Goal: Information Seeking & Learning: Learn about a topic

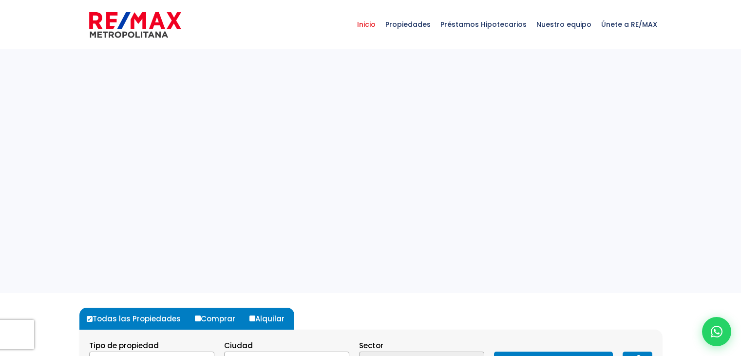
select select
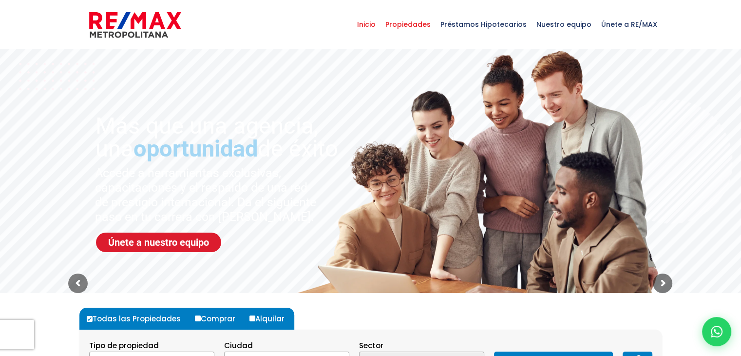
click at [419, 22] on span "Propiedades" at bounding box center [407, 24] width 55 height 29
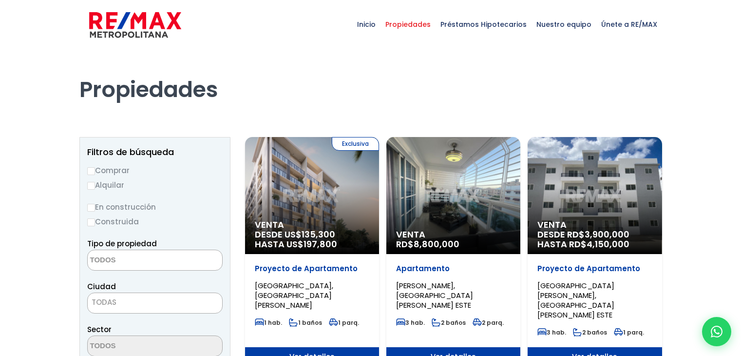
select select
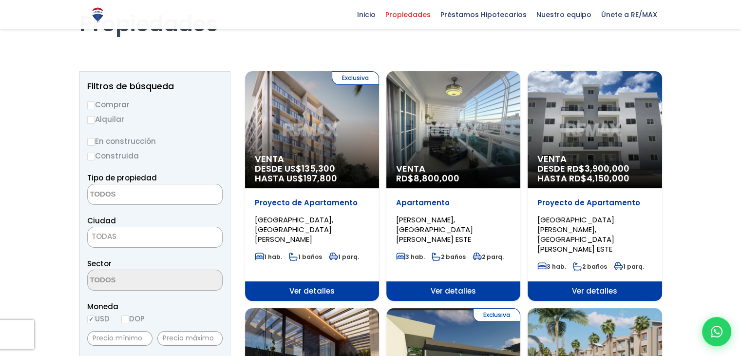
scroll to position [49, 0]
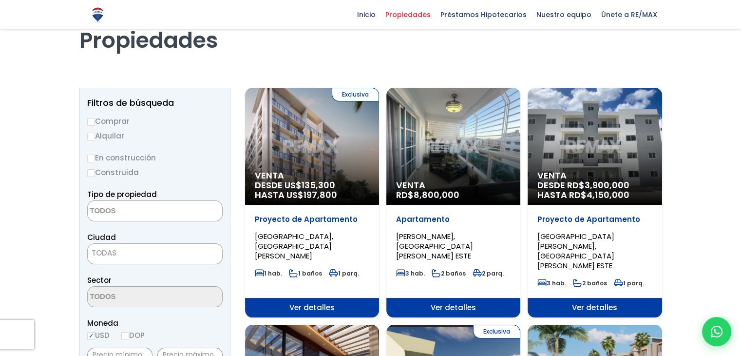
click at [312, 298] on span "Ver detalles" at bounding box center [312, 307] width 134 height 19
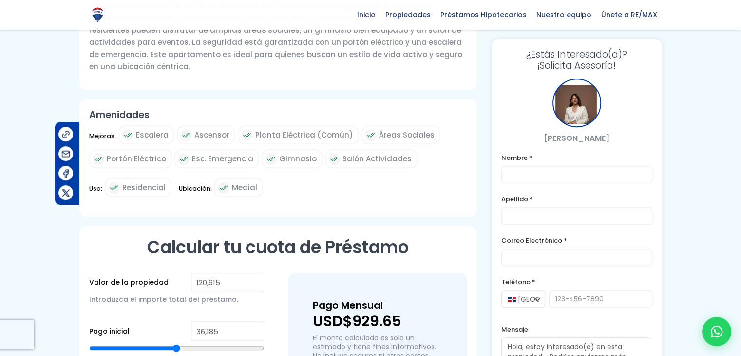
scroll to position [266, 0]
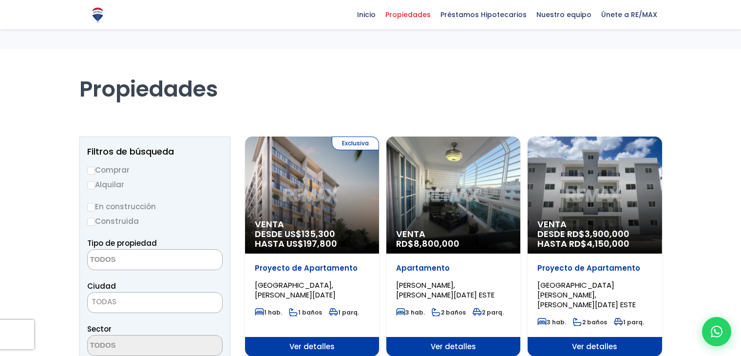
select select
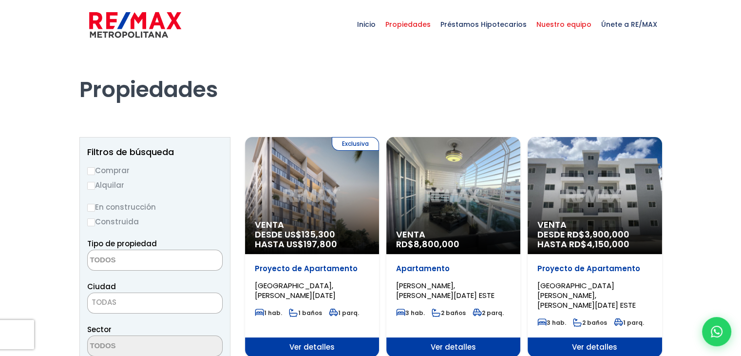
click at [561, 20] on span "Nuestro equipo" at bounding box center [563, 24] width 65 height 29
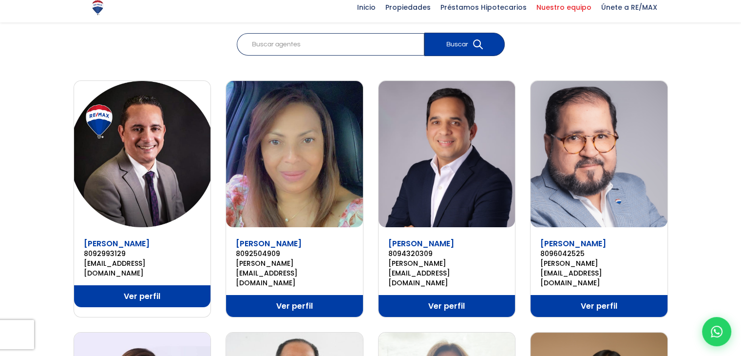
scroll to position [146, 0]
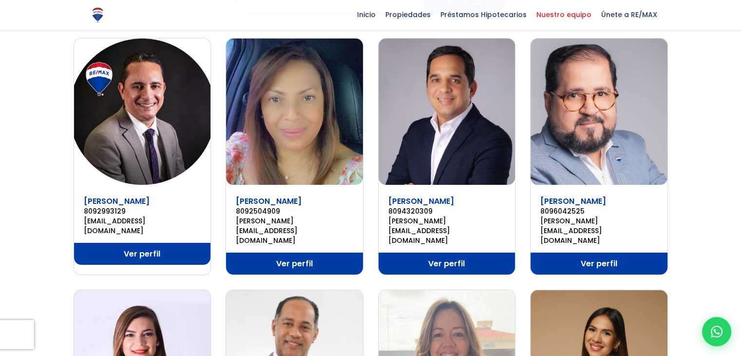
click at [594, 252] on link "Ver perfil" at bounding box center [598, 263] width 137 height 22
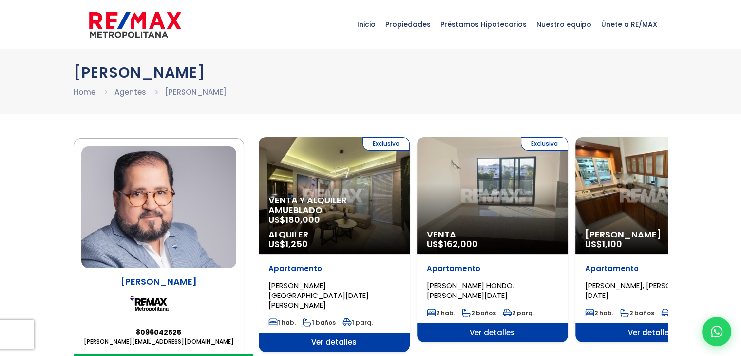
click at [466, 207] on div "Exclusiva Venta US$ 162,000" at bounding box center [492, 195] width 151 height 117
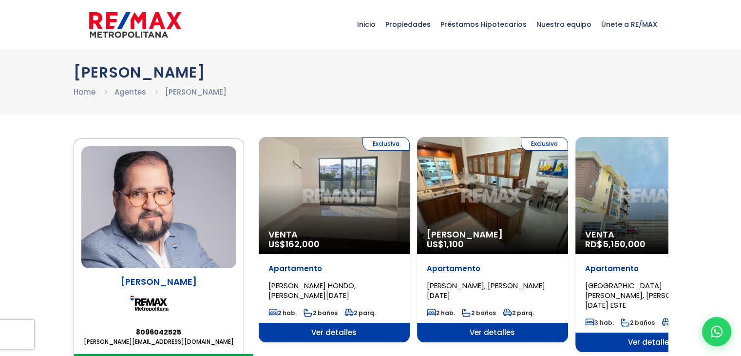
click at [400, 273] on p "Apartamento" at bounding box center [333, 268] width 131 height 10
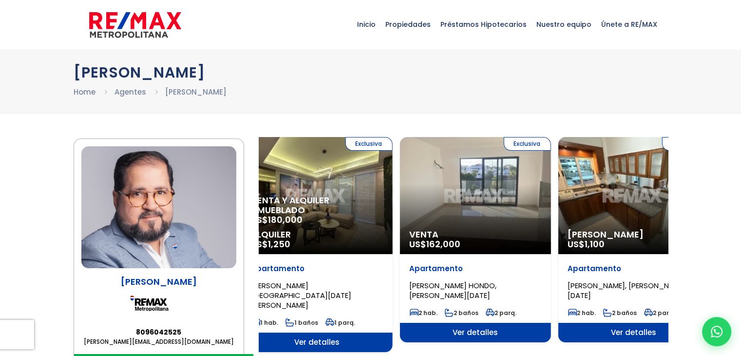
click at [443, 273] on p "Apartamento" at bounding box center [474, 268] width 131 height 10
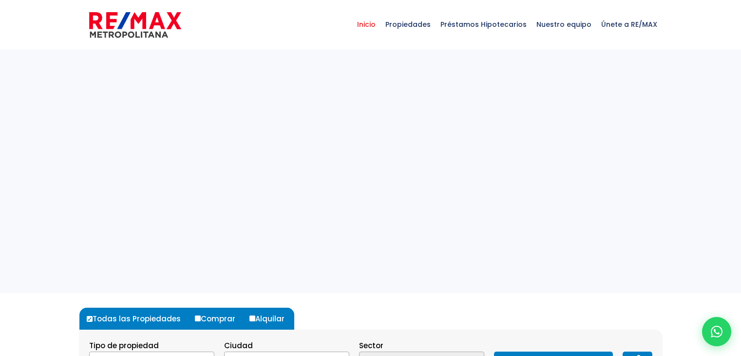
select select
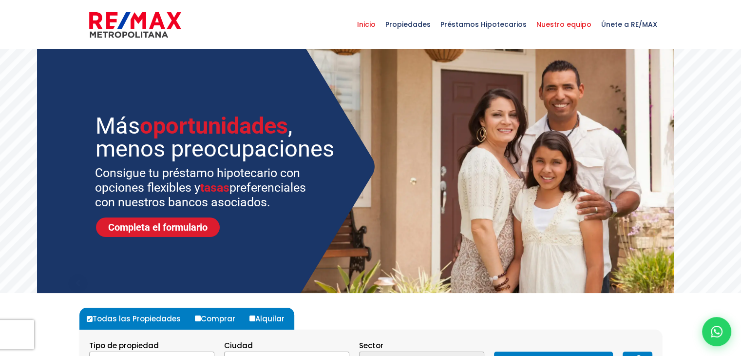
click at [548, 26] on span "Nuestro equipo" at bounding box center [563, 24] width 65 height 29
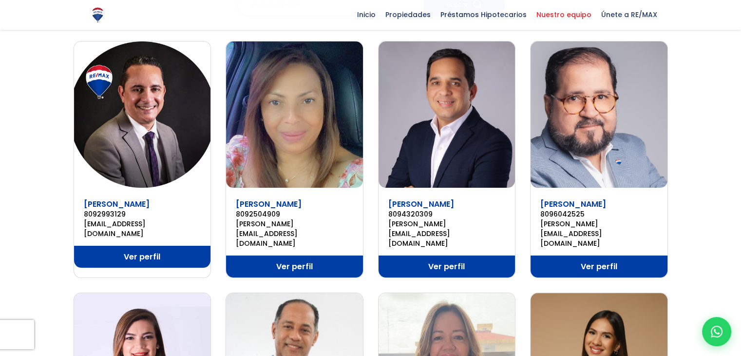
scroll to position [146, 0]
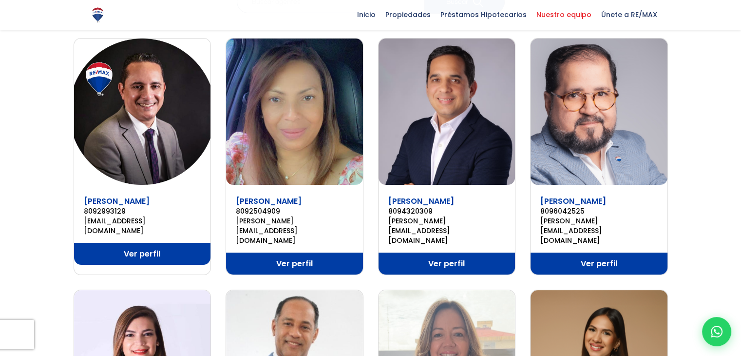
click at [294, 252] on link "Ver perfil" at bounding box center [294, 263] width 137 height 22
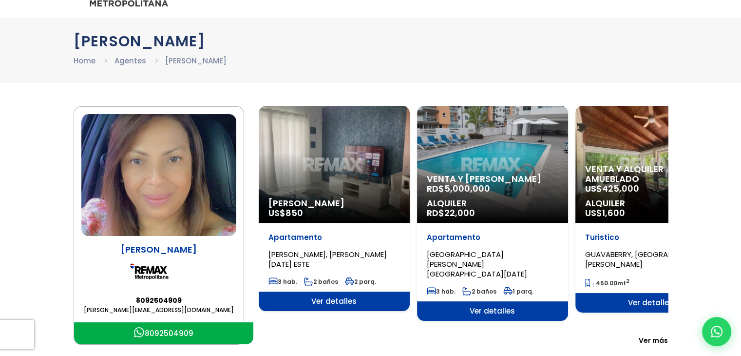
scroll to position [49, 0]
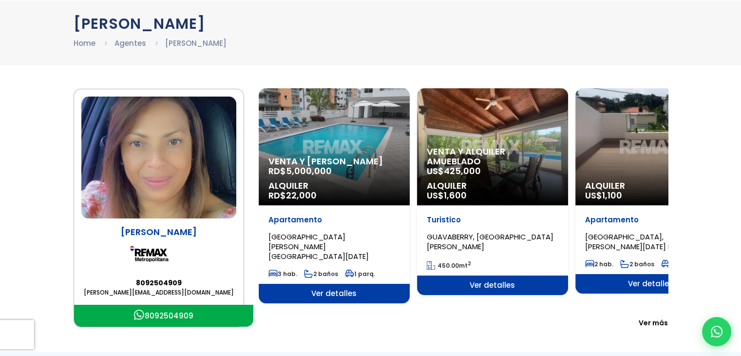
click at [321, 293] on span "Ver detalles" at bounding box center [334, 292] width 151 height 19
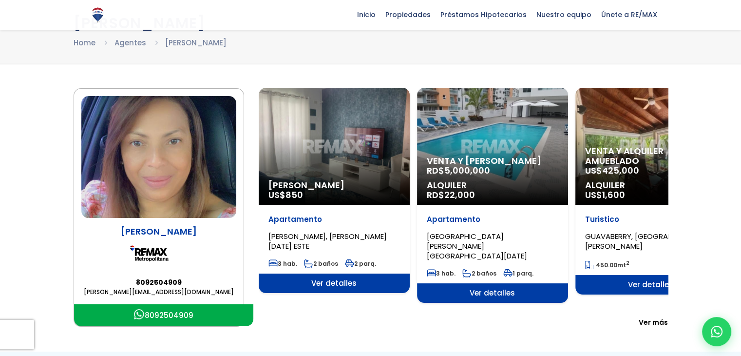
click at [636, 293] on span "Ver detalles" at bounding box center [650, 284] width 151 height 19
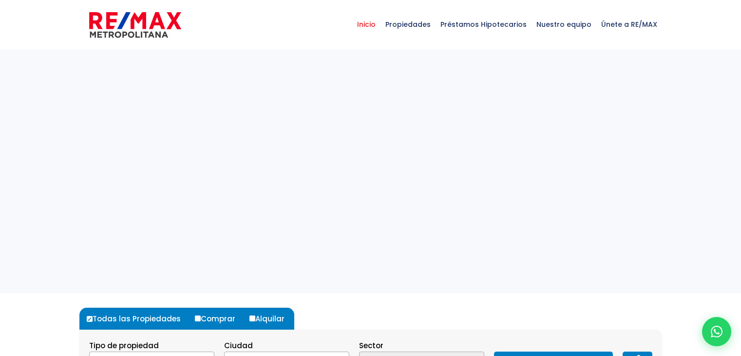
select select
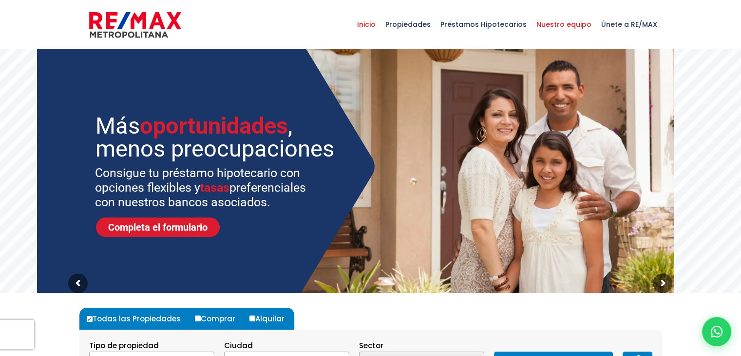
click at [557, 27] on span "Nuestro equipo" at bounding box center [563, 24] width 65 height 29
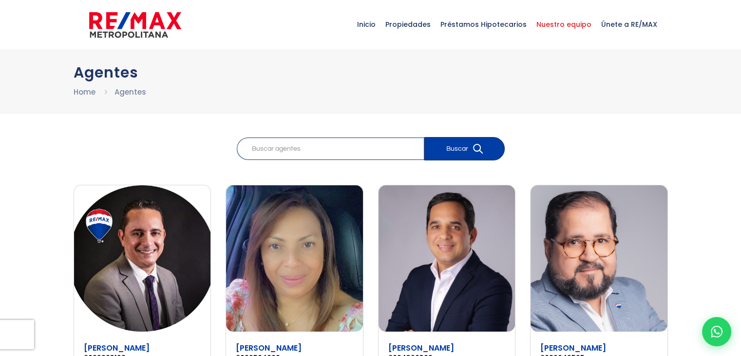
click at [472, 253] on img at bounding box center [446, 258] width 137 height 146
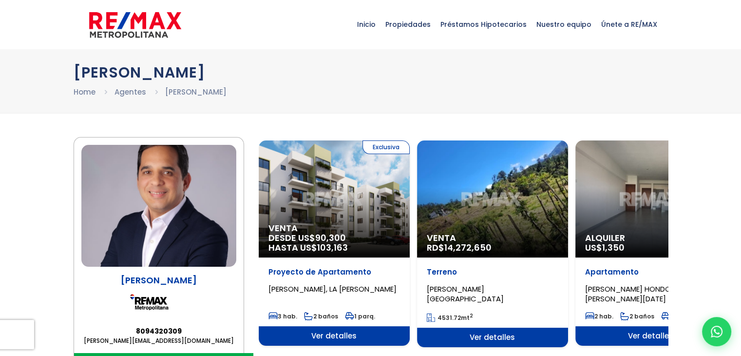
click at [312, 339] on span "Ver detalles" at bounding box center [334, 335] width 151 height 19
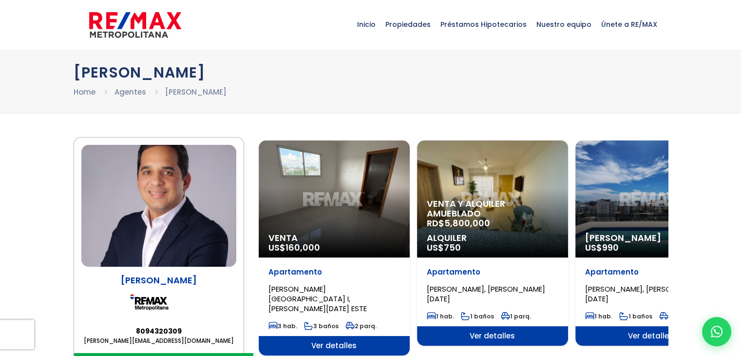
click at [477, 344] on span "Ver detalles" at bounding box center [492, 335] width 151 height 19
click at [477, 341] on span "Ver detalles" at bounding box center [492, 335] width 151 height 19
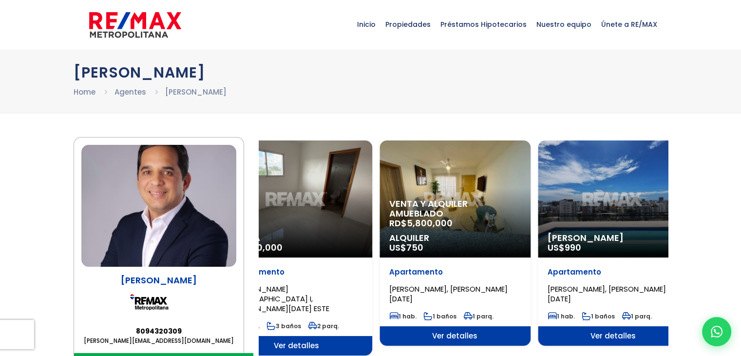
click at [481, 240] on span "Alquiler" at bounding box center [454, 238] width 131 height 10
